Goal: Information Seeking & Learning: Learn about a topic

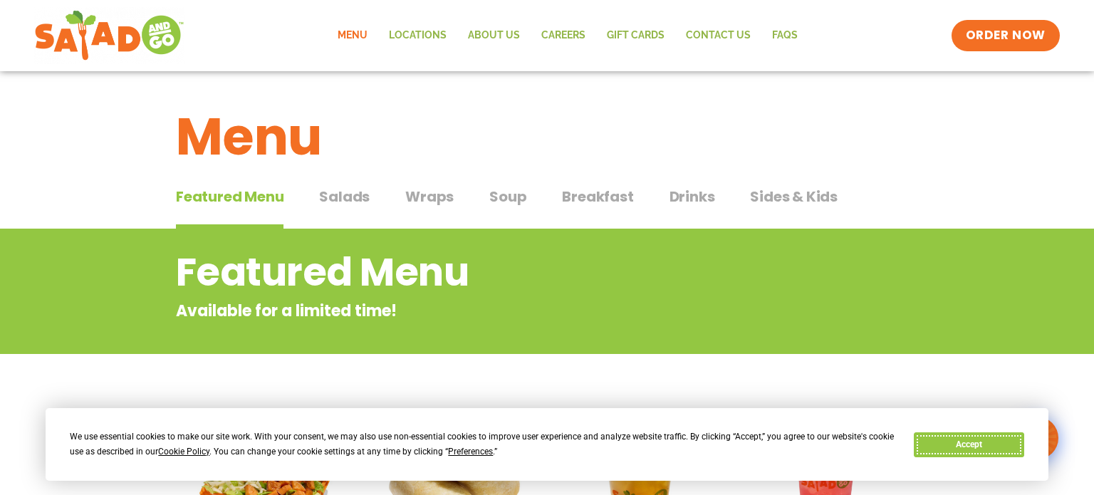
click at [976, 447] on button "Accept" at bounding box center [969, 444] width 110 height 25
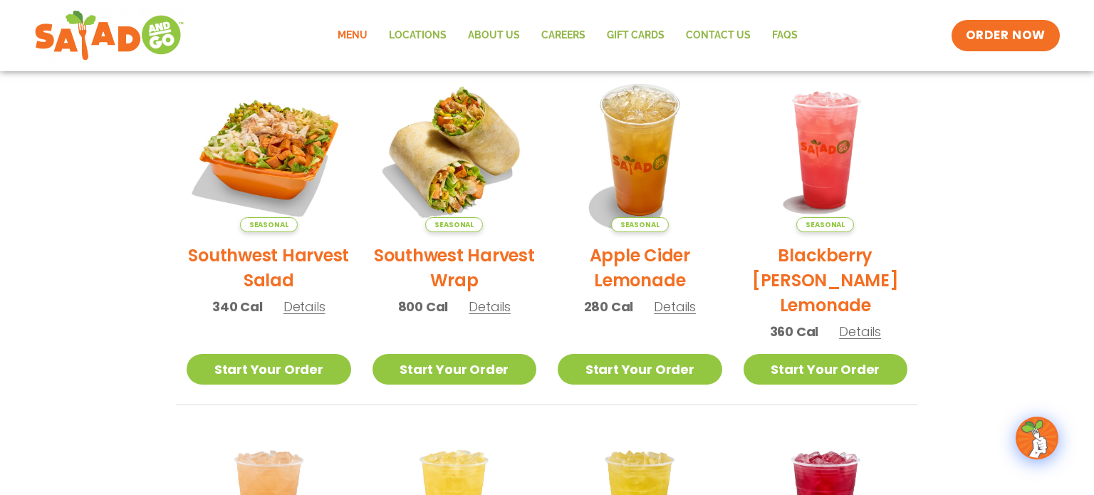
scroll to position [335, 0]
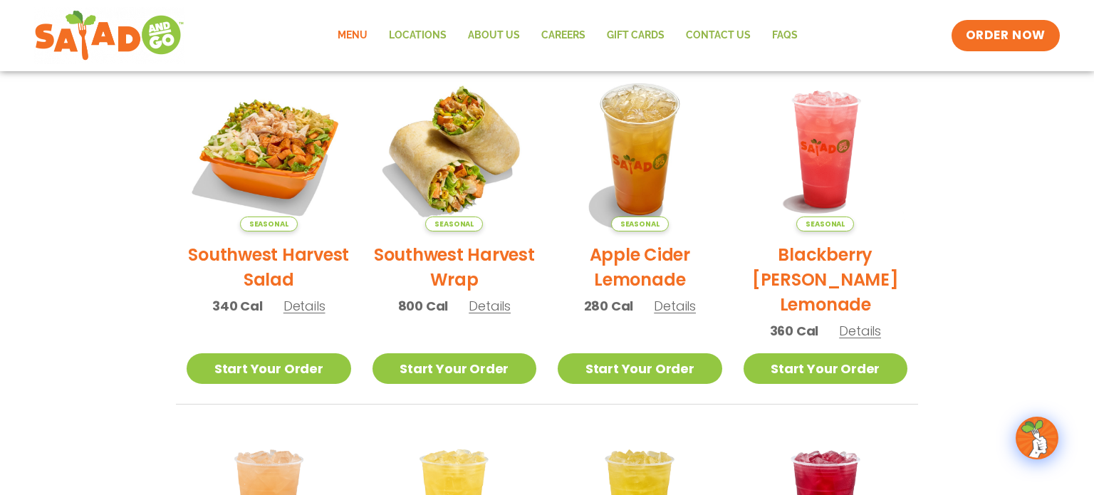
click at [290, 247] on h2 "Southwest Harvest Salad" at bounding box center [269, 267] width 165 height 50
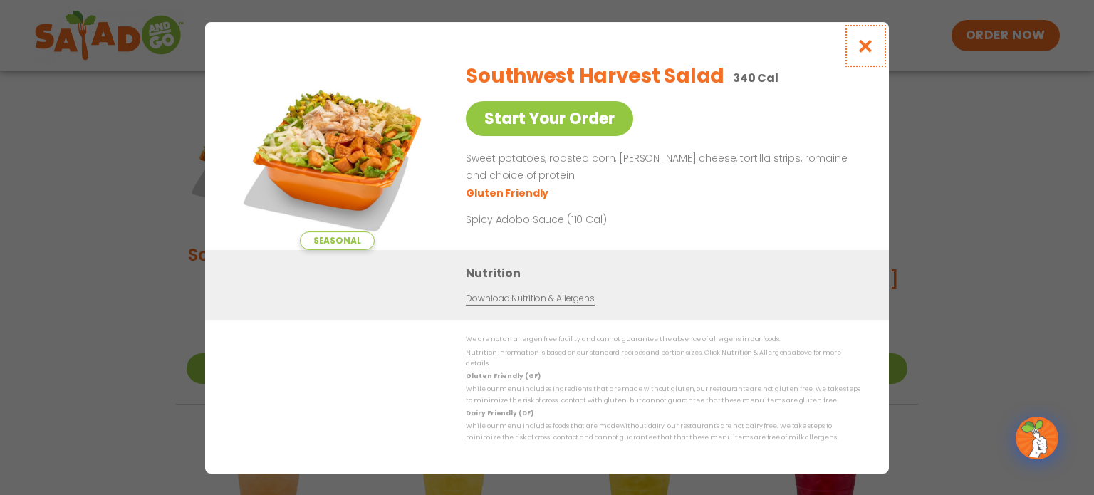
click at [862, 49] on icon "Close modal" at bounding box center [866, 45] width 18 height 15
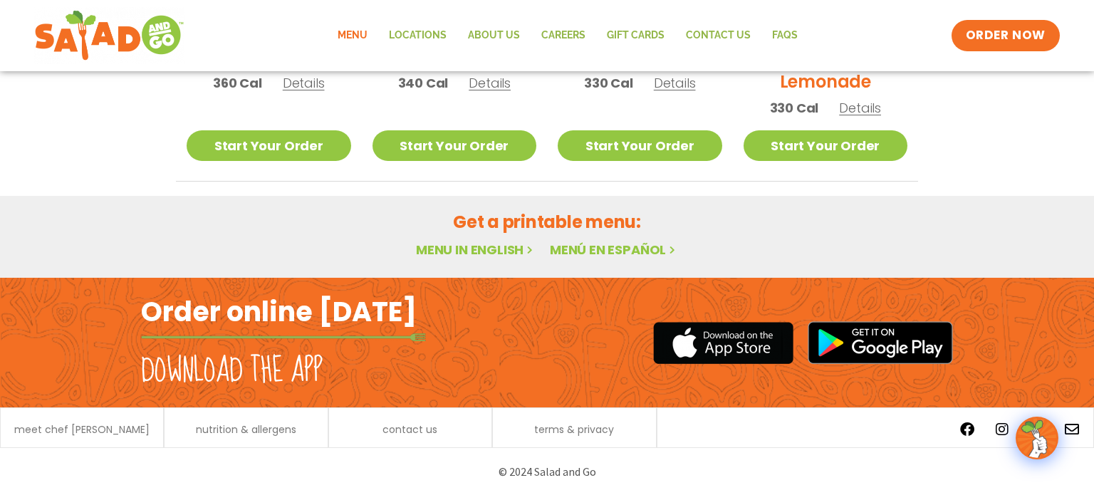
scroll to position [0, 0]
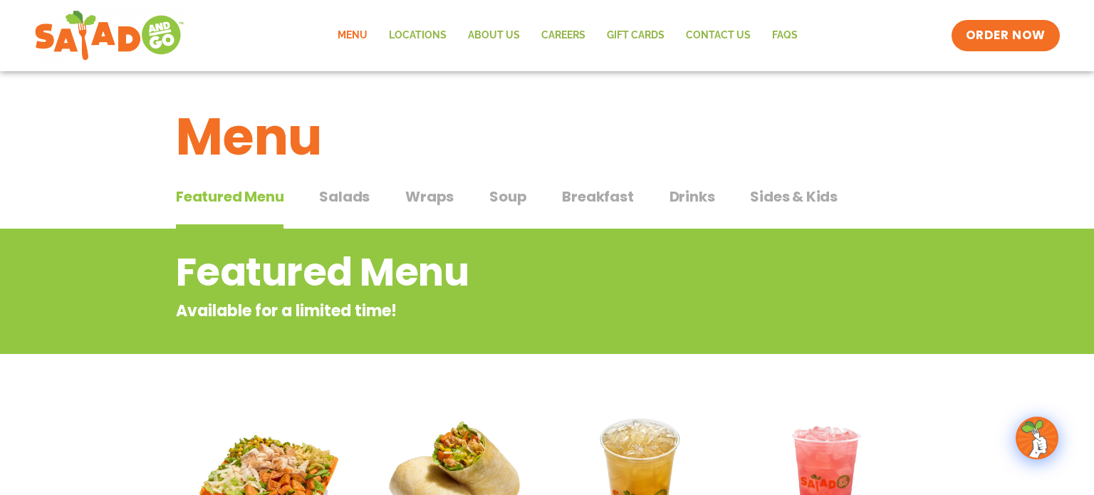
click at [353, 195] on span "Salads" at bounding box center [344, 196] width 51 height 21
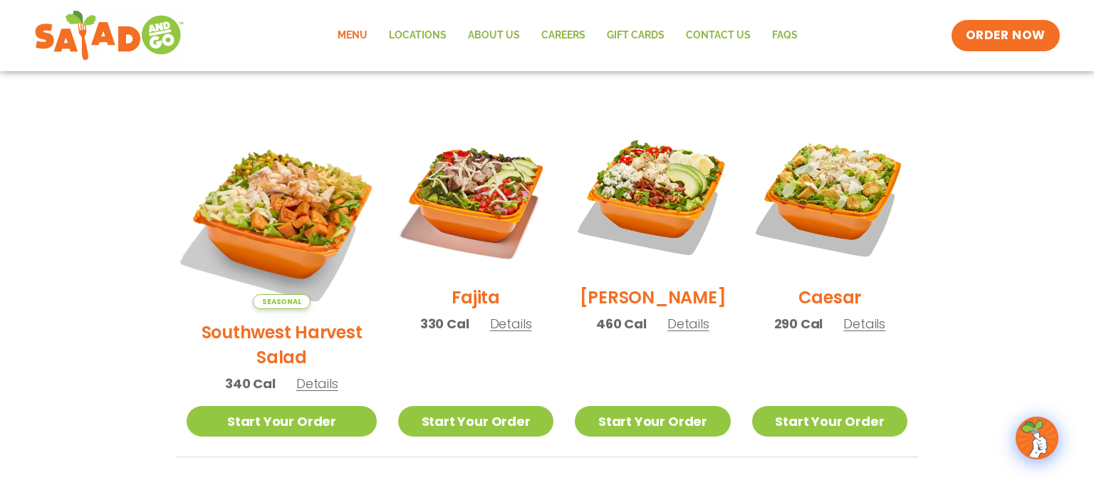
scroll to position [353, 0]
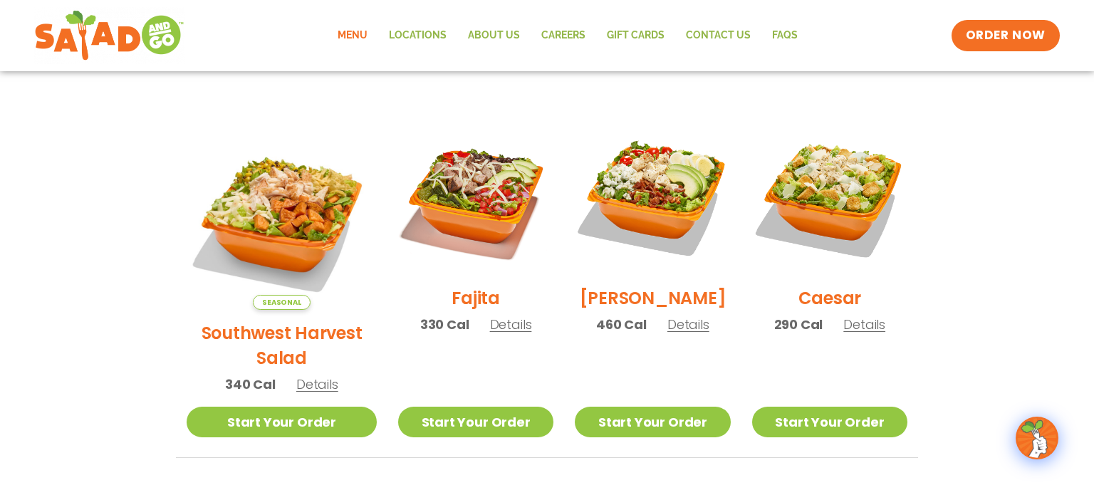
click at [298, 375] on span "Details" at bounding box center [317, 384] width 42 height 18
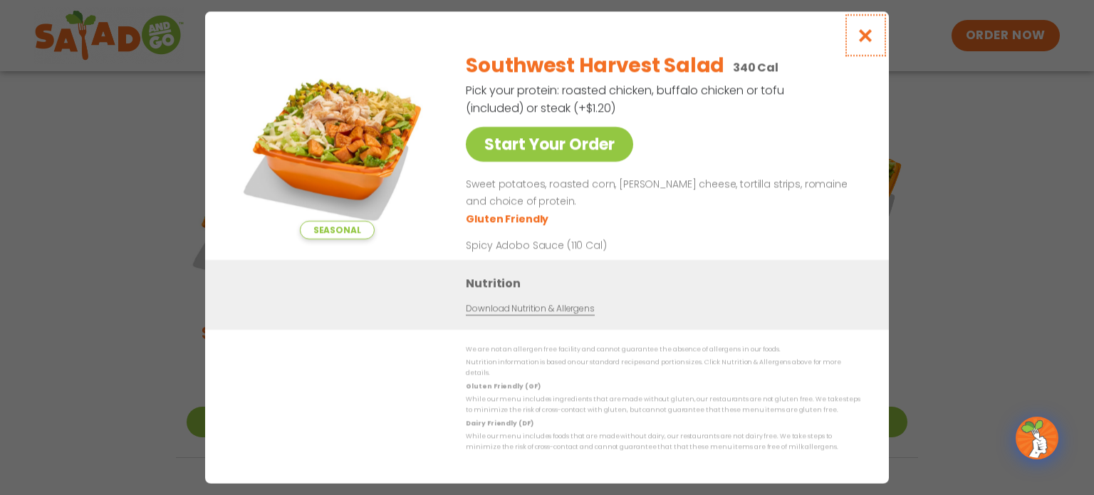
click at [863, 40] on icon "Close modal" at bounding box center [866, 35] width 18 height 15
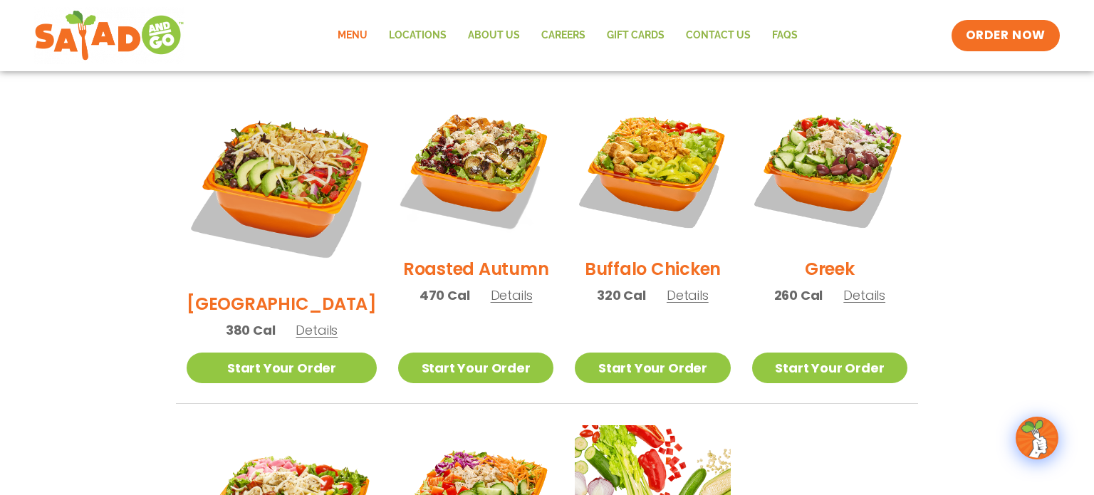
scroll to position [746, 0]
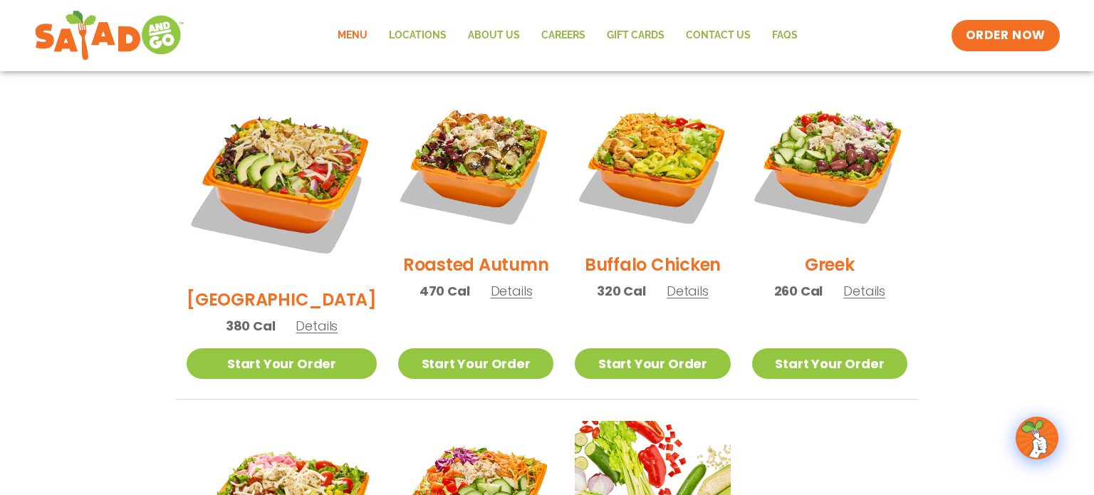
click at [677, 282] on span "Details" at bounding box center [688, 291] width 42 height 18
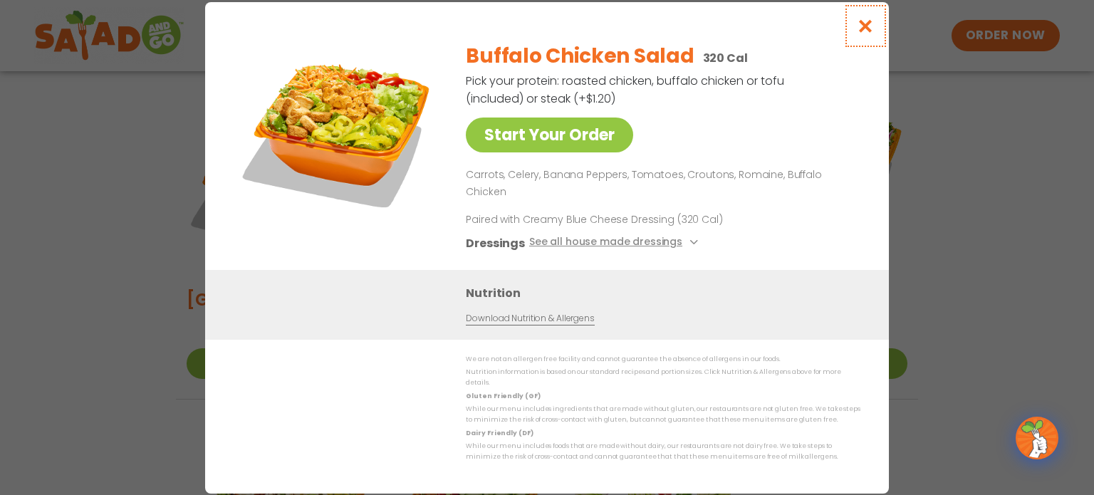
click at [869, 33] on icon "Close modal" at bounding box center [866, 26] width 18 height 15
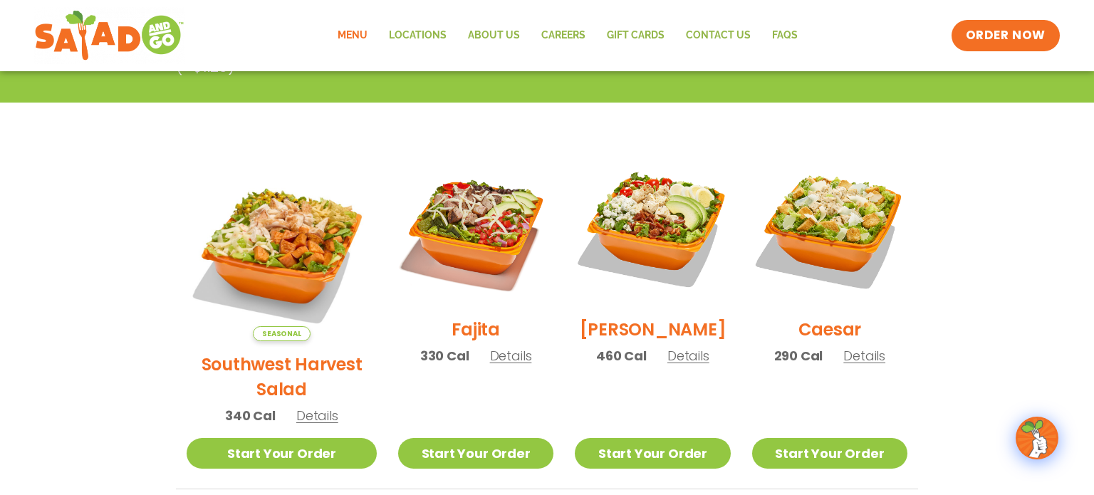
scroll to position [339, 0]
